Goal: Task Accomplishment & Management: Use online tool/utility

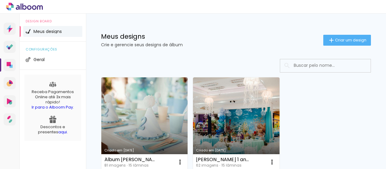
click at [169, 116] on link "Criado em [DATE]" at bounding box center [144, 123] width 86 height 93
click at [179, 163] on iron-icon at bounding box center [180, 161] width 7 height 7
click at [150, 159] on div "Álbum [PERSON_NAME], 2 anos" at bounding box center [130, 159] width 53 height 5
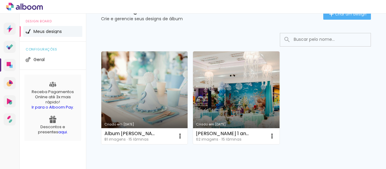
scroll to position [57, 0]
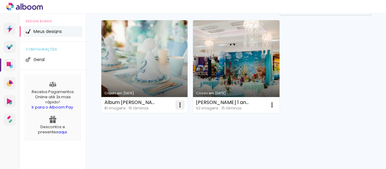
click at [179, 102] on iron-icon at bounding box center [180, 104] width 7 height 7
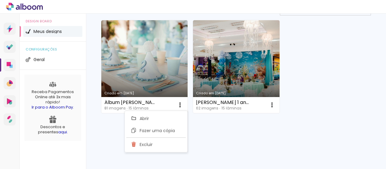
click at [206, 139] on div "Criado em [DATE] Álbum [PERSON_NAME], 2 anos 81 imagens ∙ 15 lâminas Abrir Faze…" at bounding box center [236, 83] width 300 height 174
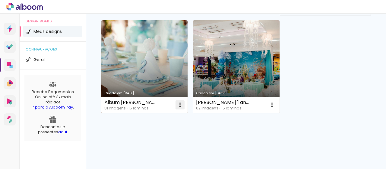
click at [181, 105] on iron-icon at bounding box center [180, 104] width 7 height 7
click at [155, 114] on paper-item "Abrir" at bounding box center [156, 118] width 60 height 12
